Goal: Task Accomplishment & Management: Manage account settings

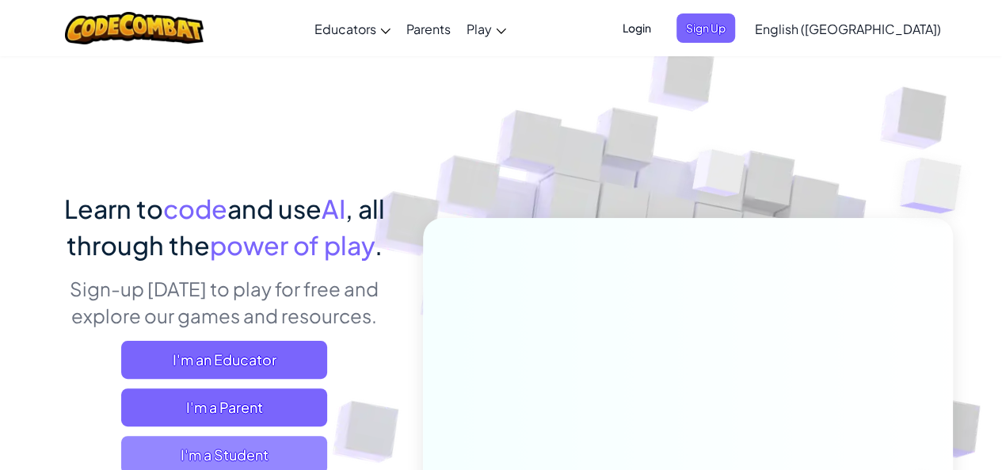
click at [234, 449] on span "I'm a Student" at bounding box center [224, 455] width 206 height 38
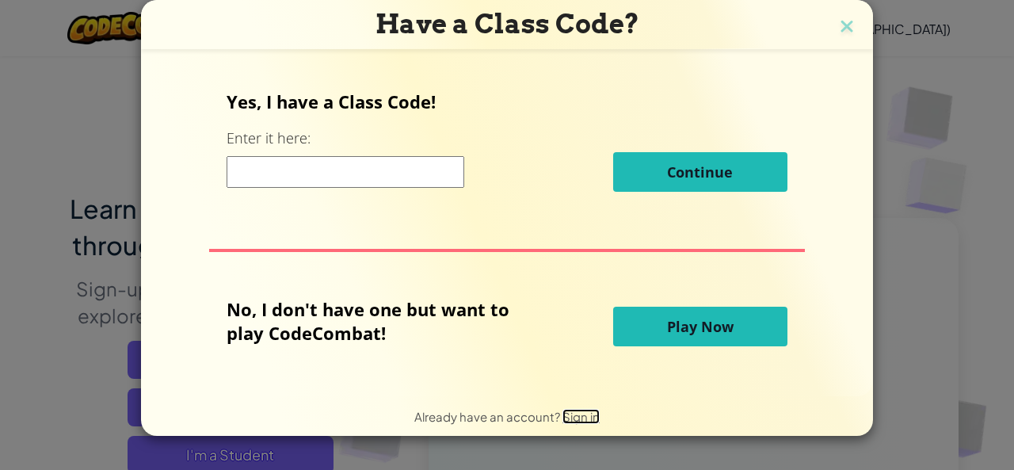
click at [578, 417] on span "Sign in" at bounding box center [580, 416] width 37 height 15
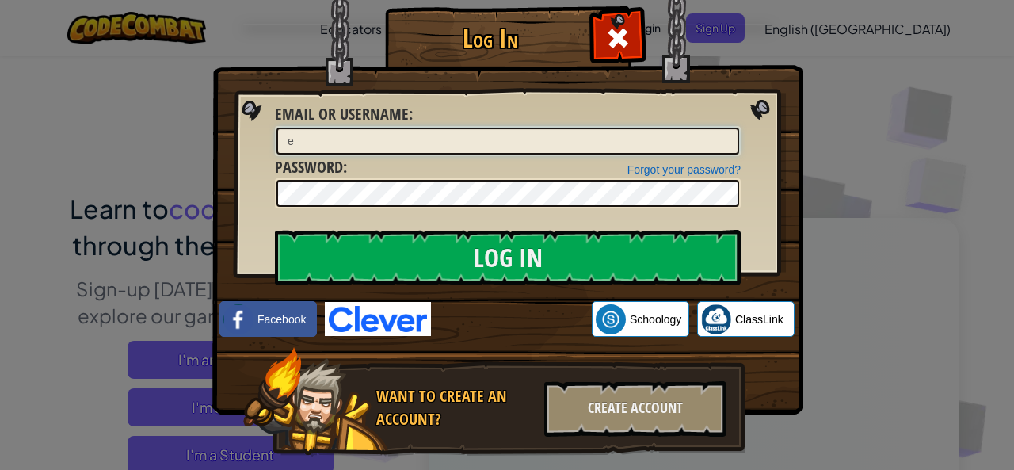
type input "[PERSON_NAME].F!nley."
click at [275, 230] on input "Log In" at bounding box center [508, 257] width 466 height 55
